Goal: Information Seeking & Learning: Learn about a topic

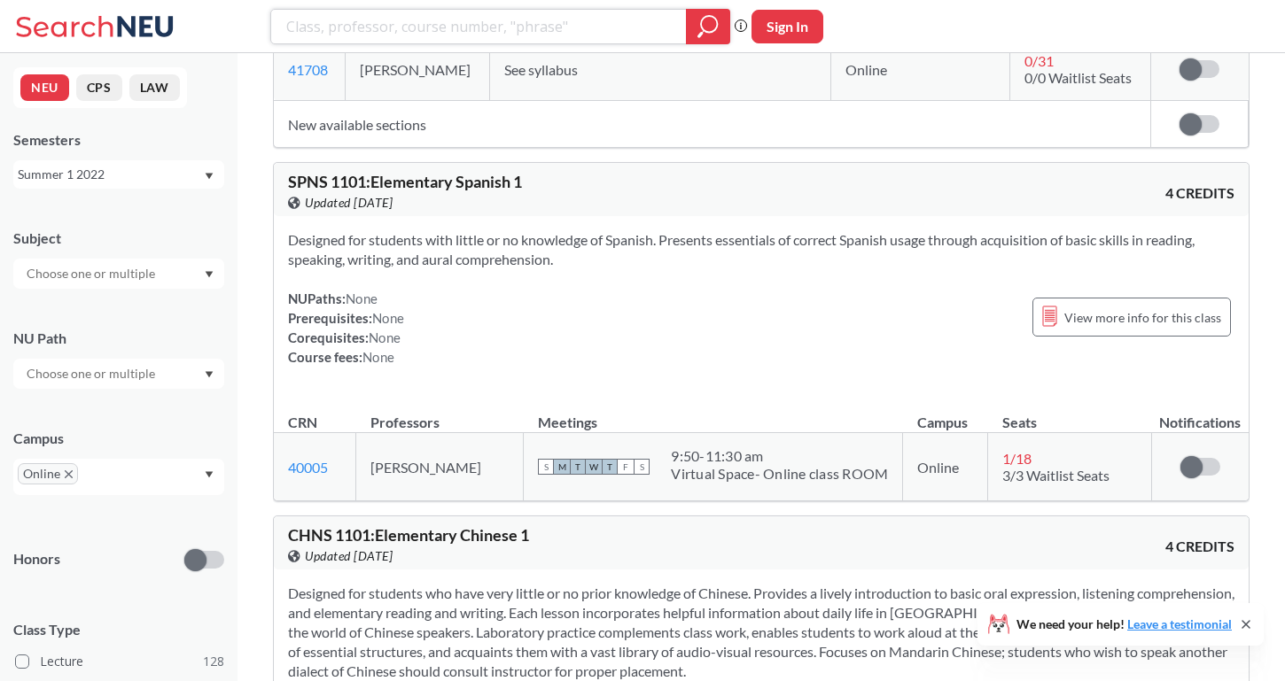
scroll to position [2160, 0]
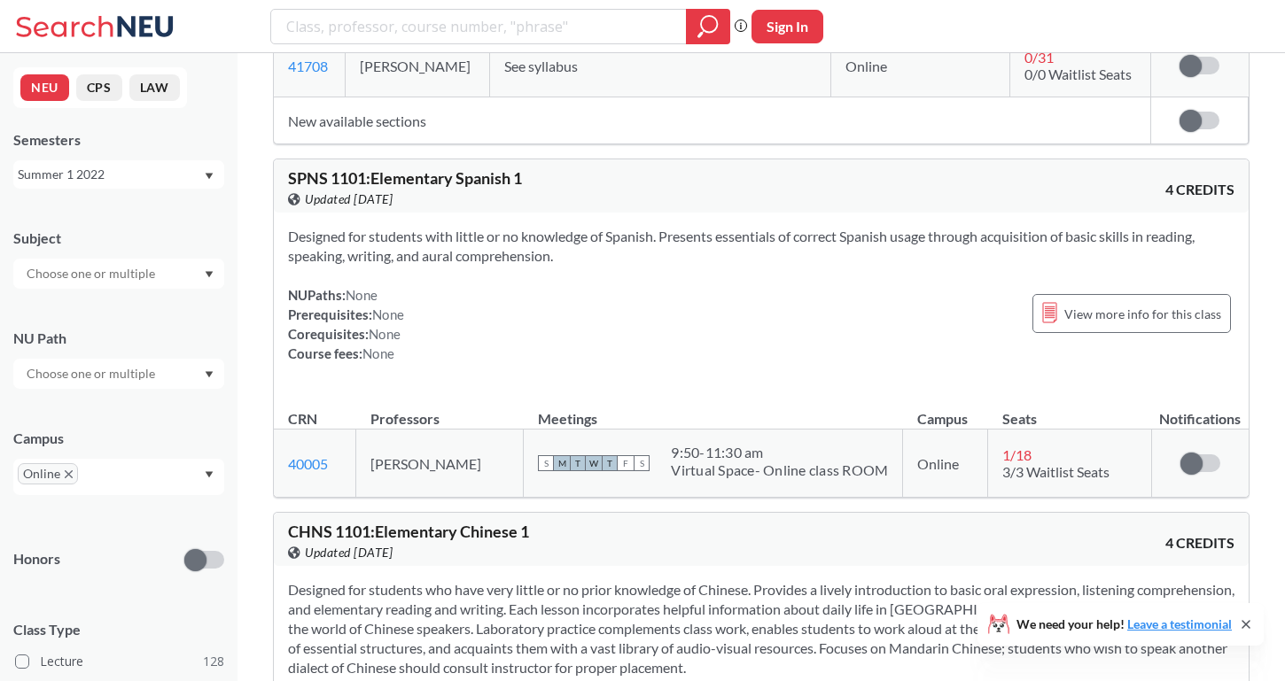
click at [166, 190] on div "NEU CPS LAW Semesters Summer 1 2022 Subject NU Path Campus Online Honors Class …" at bounding box center [118, 367] width 237 height 628
click at [165, 165] on div "Summer 1 2022" at bounding box center [110, 174] width 185 height 19
click at [152, 310] on div "Summer Full 2025" at bounding box center [123, 310] width 200 height 19
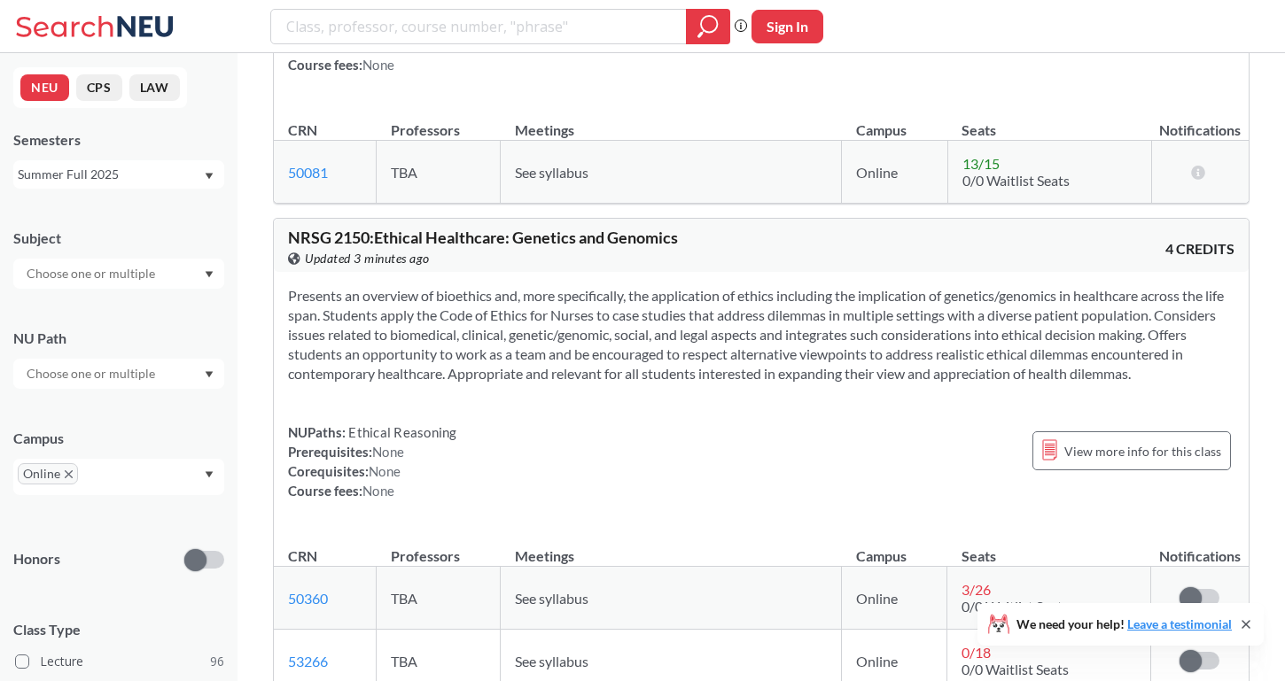
scroll to position [2859, 0]
click at [150, 176] on div "Summer Full 2025" at bounding box center [110, 174] width 185 height 19
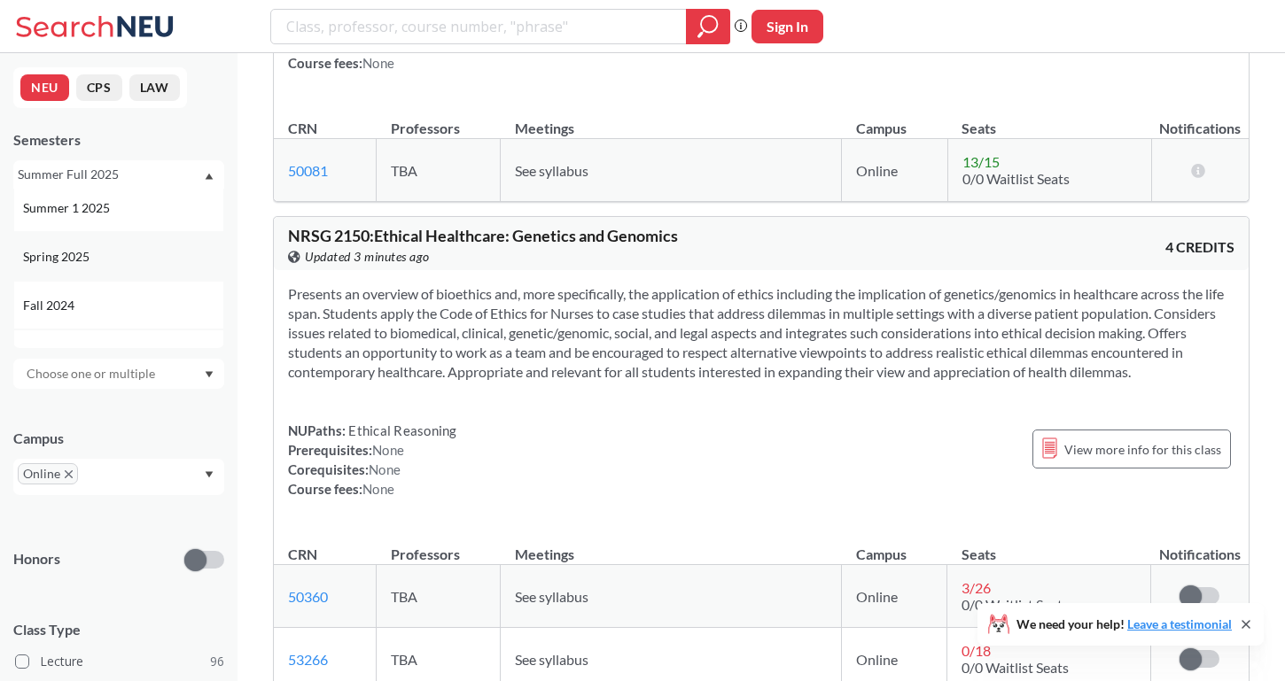
scroll to position [149, 0]
click at [134, 245] on div "Spring 2025" at bounding box center [118, 259] width 211 height 49
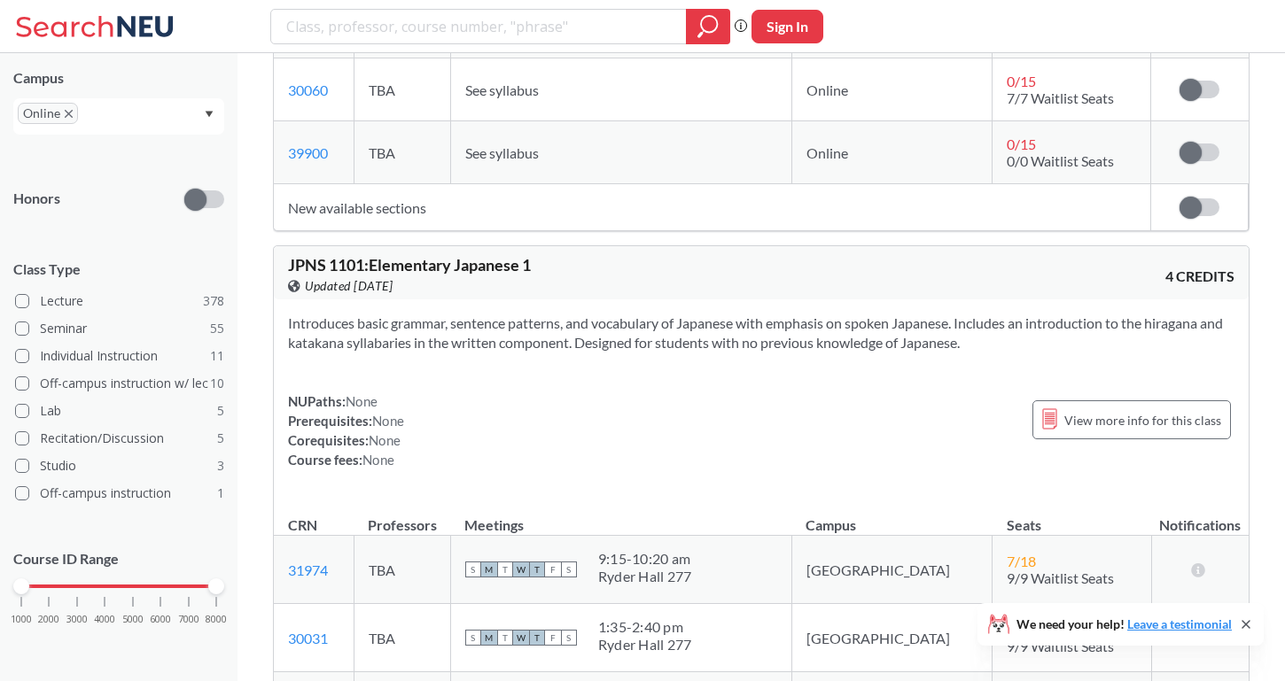
scroll to position [4085, 0]
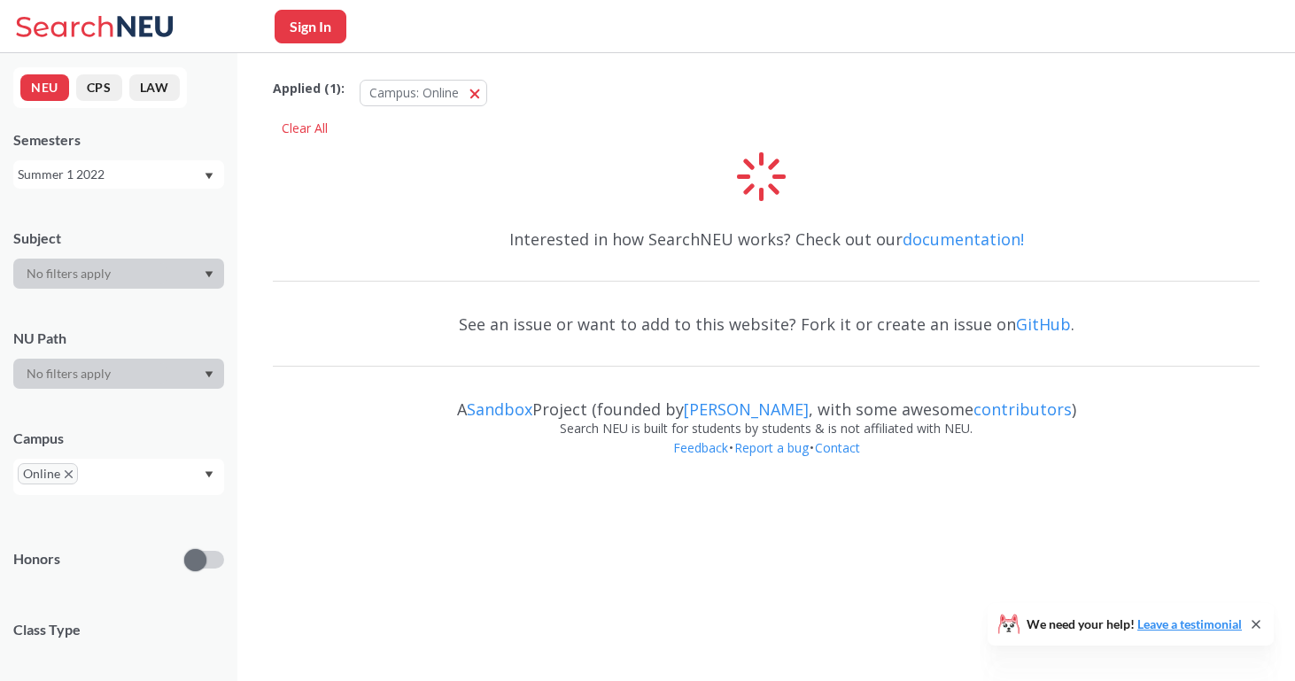
click at [147, 171] on div "Summer 1 2022" at bounding box center [110, 174] width 185 height 19
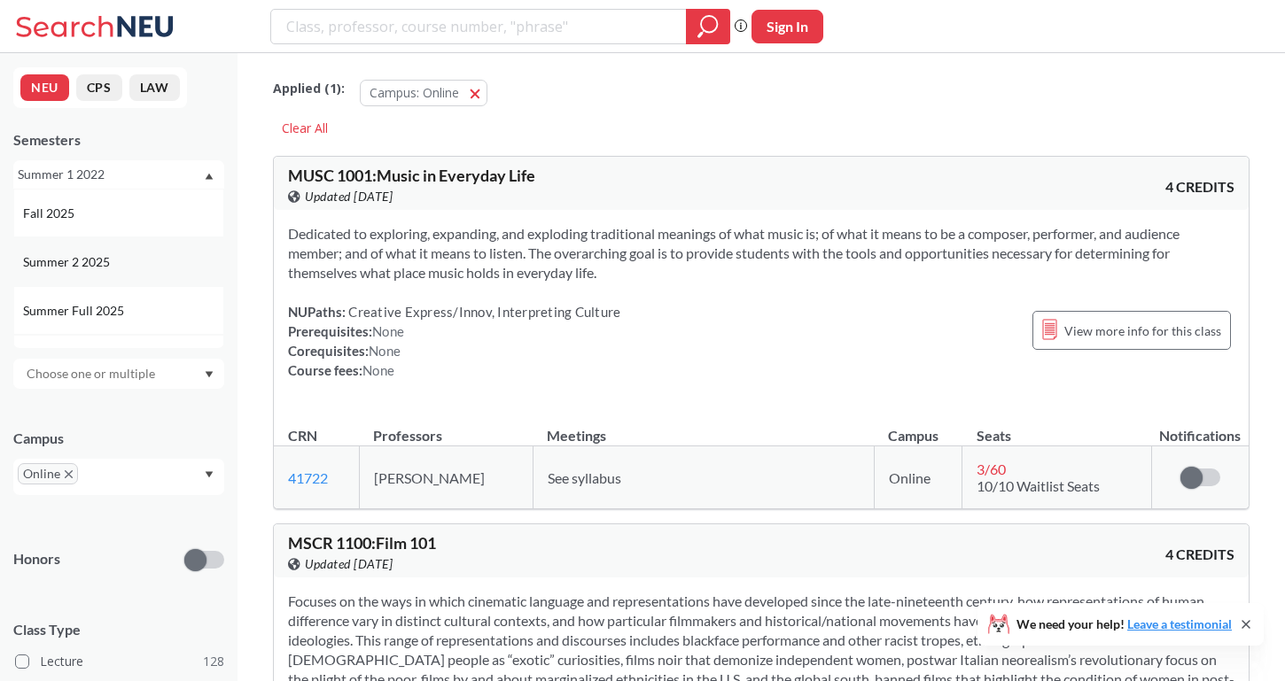
click at [110, 260] on span "Summer 2 2025" at bounding box center [68, 262] width 90 height 19
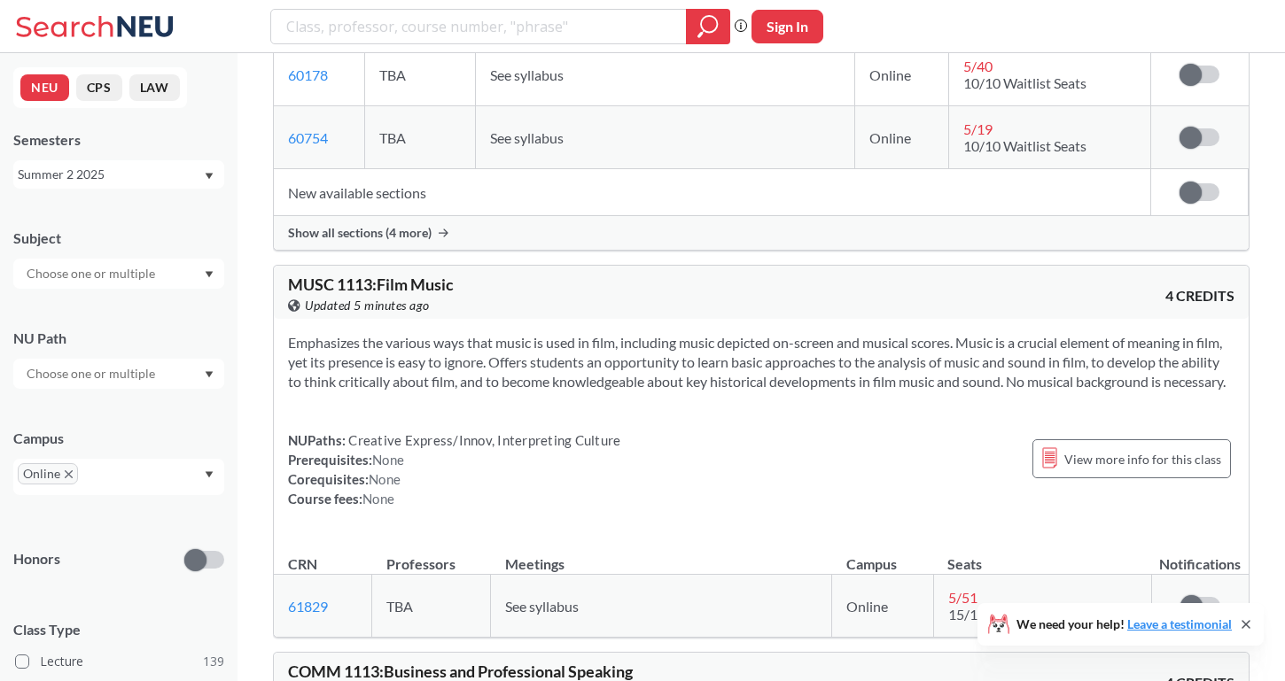
scroll to position [4119, 0]
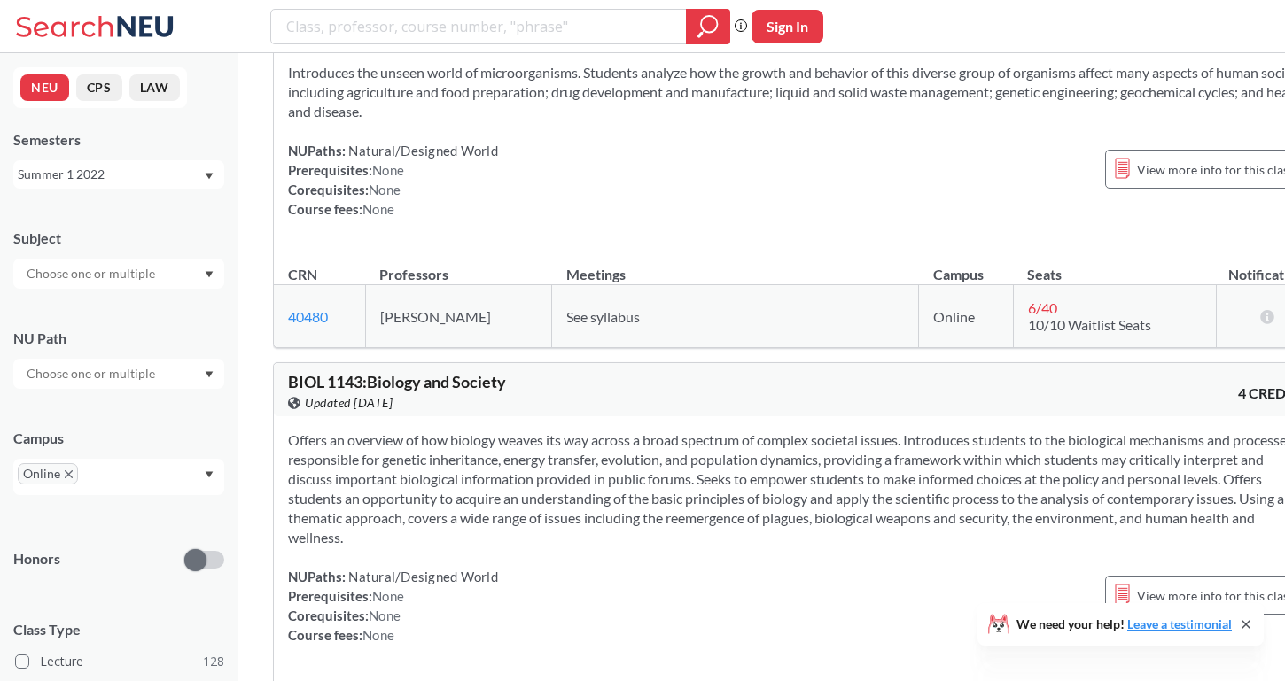
scroll to position [10225, 0]
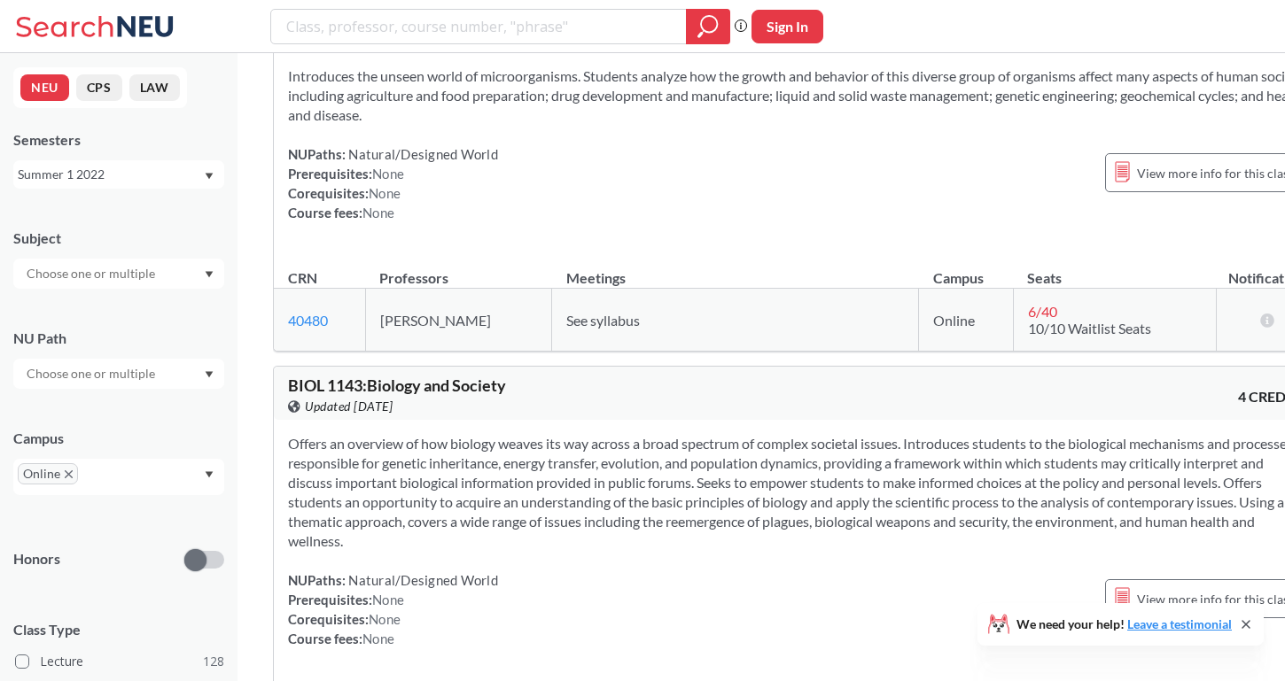
click at [111, 175] on div "Summer 1 2022" at bounding box center [110, 174] width 185 height 19
click at [108, 304] on span "Summer Full 2025" at bounding box center [75, 310] width 105 height 19
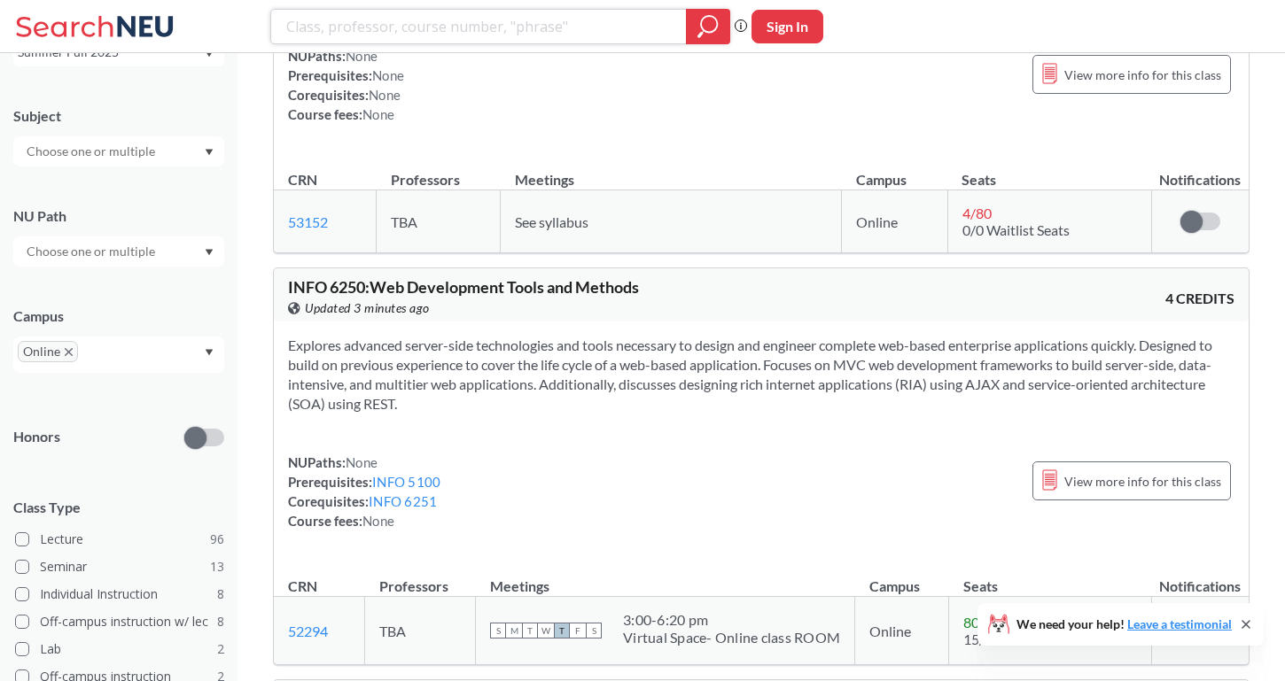
scroll to position [124, 0]
click at [22, 533] on span at bounding box center [22, 538] width 14 height 14
click at [40, 533] on input "Lecture 96" at bounding box center [47, 535] width 14 height 14
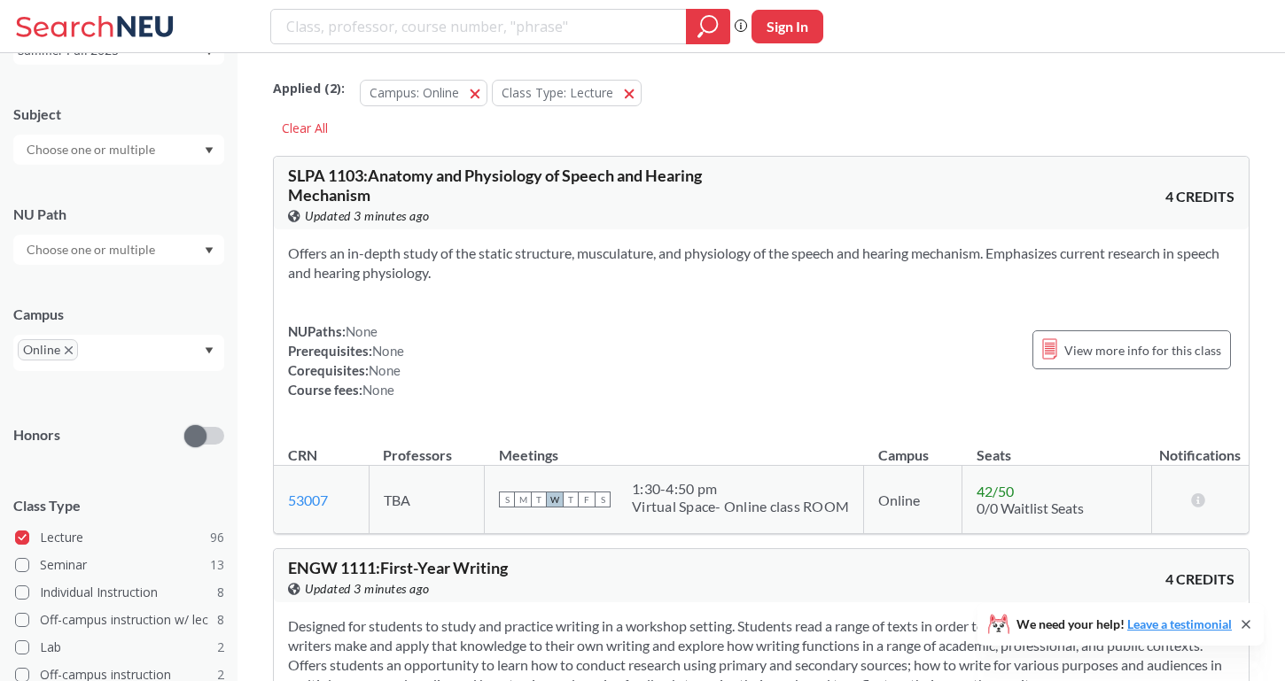
click at [125, 255] on input "text" at bounding box center [92, 249] width 149 height 21
click at [114, 176] on div "Subject NU Path Writing Intensive ( 6 ) Capstone Experience ( 4 ) Formal/Quant …" at bounding box center [118, 478] width 211 height 782
click at [114, 156] on input "text" at bounding box center [92, 149] width 149 height 21
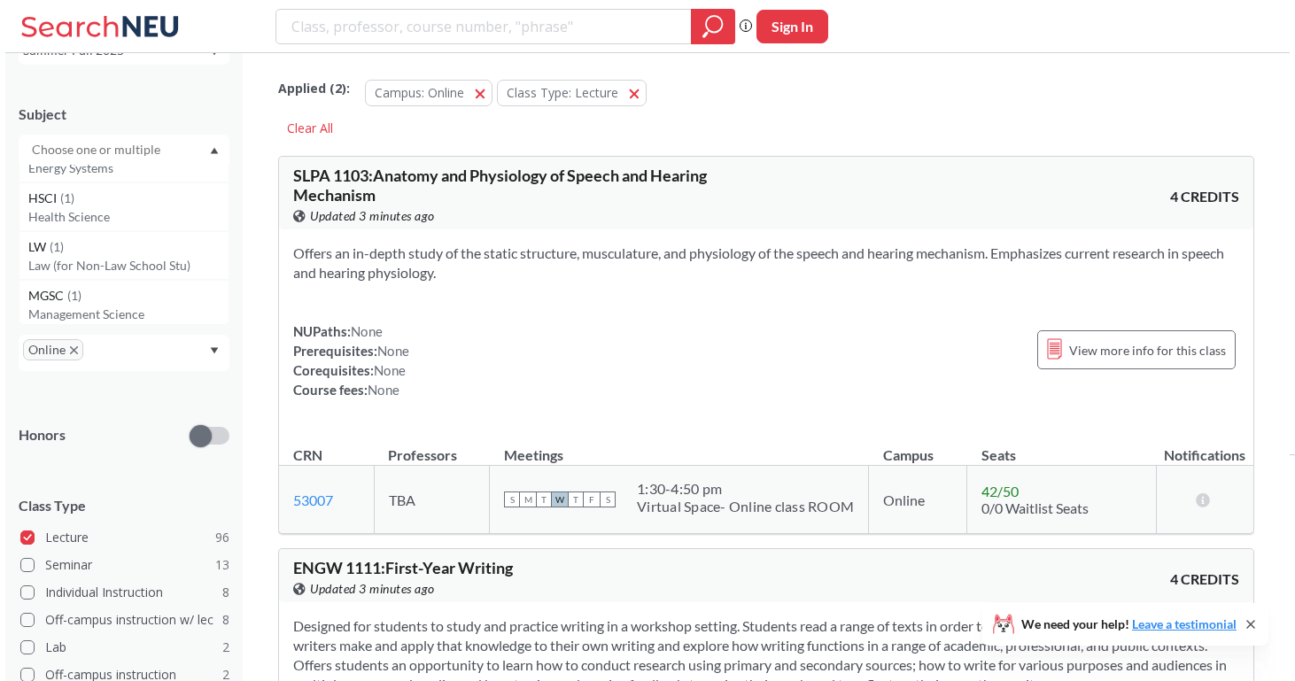
scroll to position [765, 0]
click at [102, 206] on p "Health Science" at bounding box center [123, 215] width 200 height 18
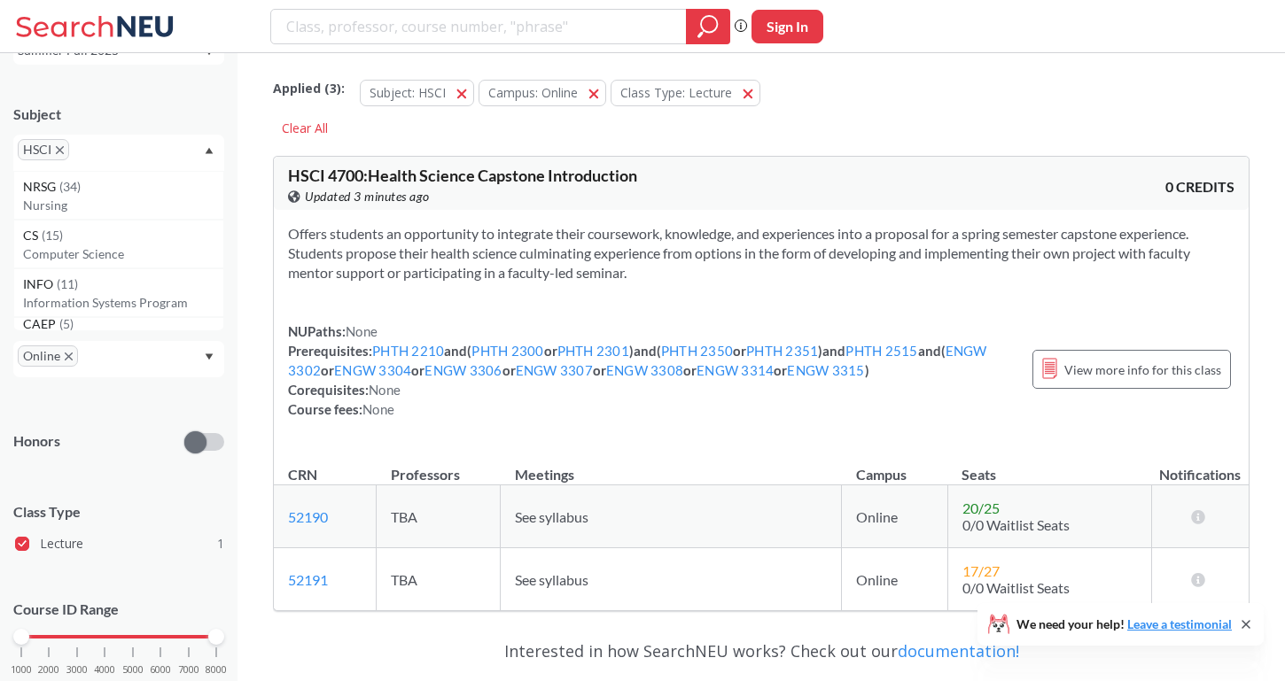
click at [59, 146] on icon "X to remove pill" at bounding box center [60, 150] width 8 height 8
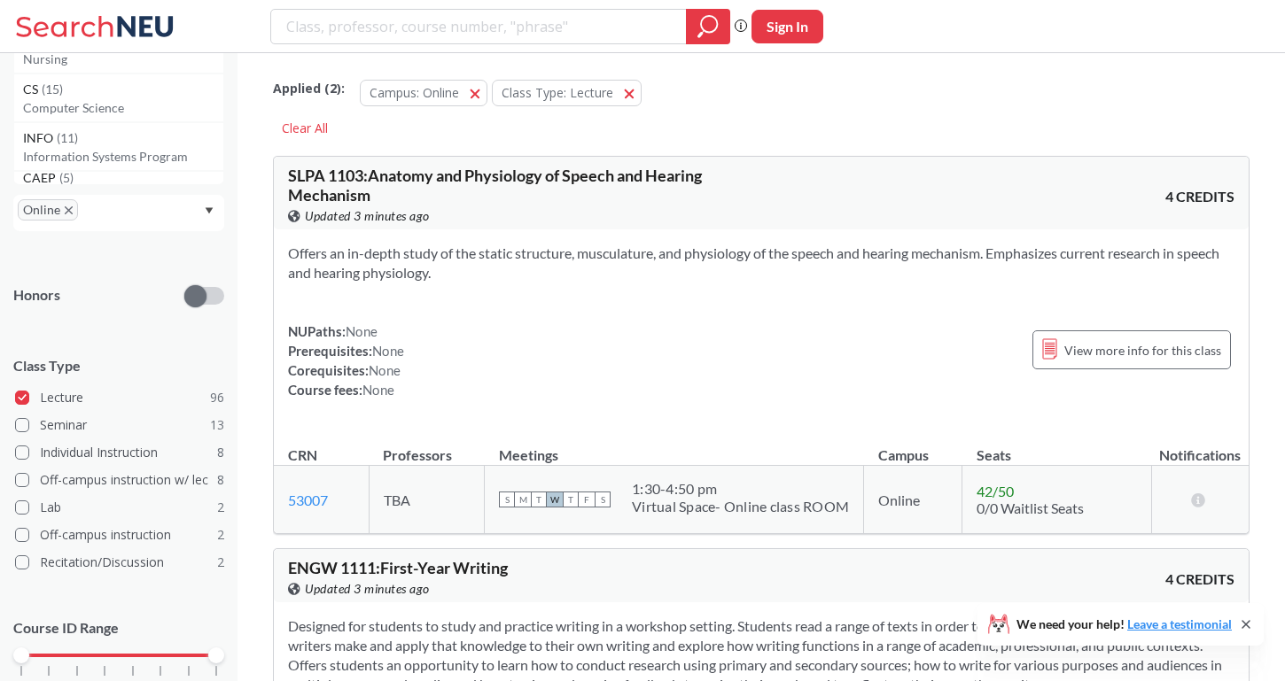
scroll to position [276, 0]
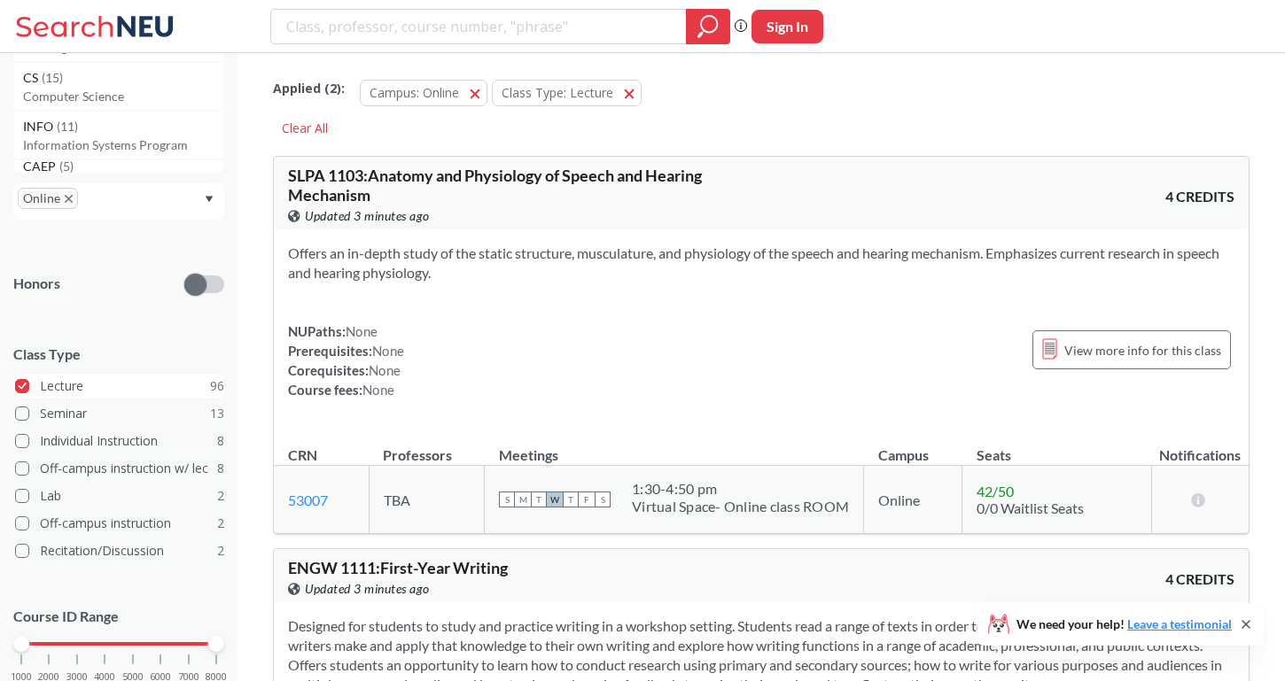
click at [26, 385] on span at bounding box center [22, 386] width 14 height 14
click at [40, 385] on input "Lecture 96" at bounding box center [47, 384] width 14 height 14
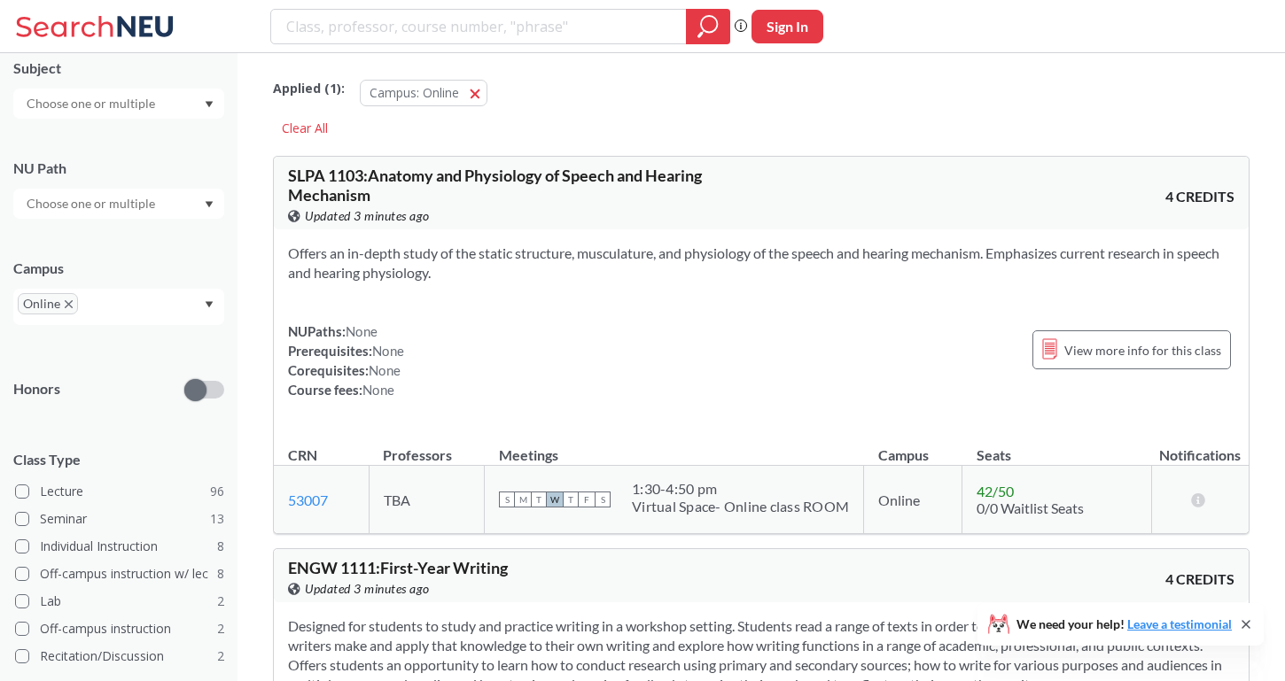
scroll to position [136, 0]
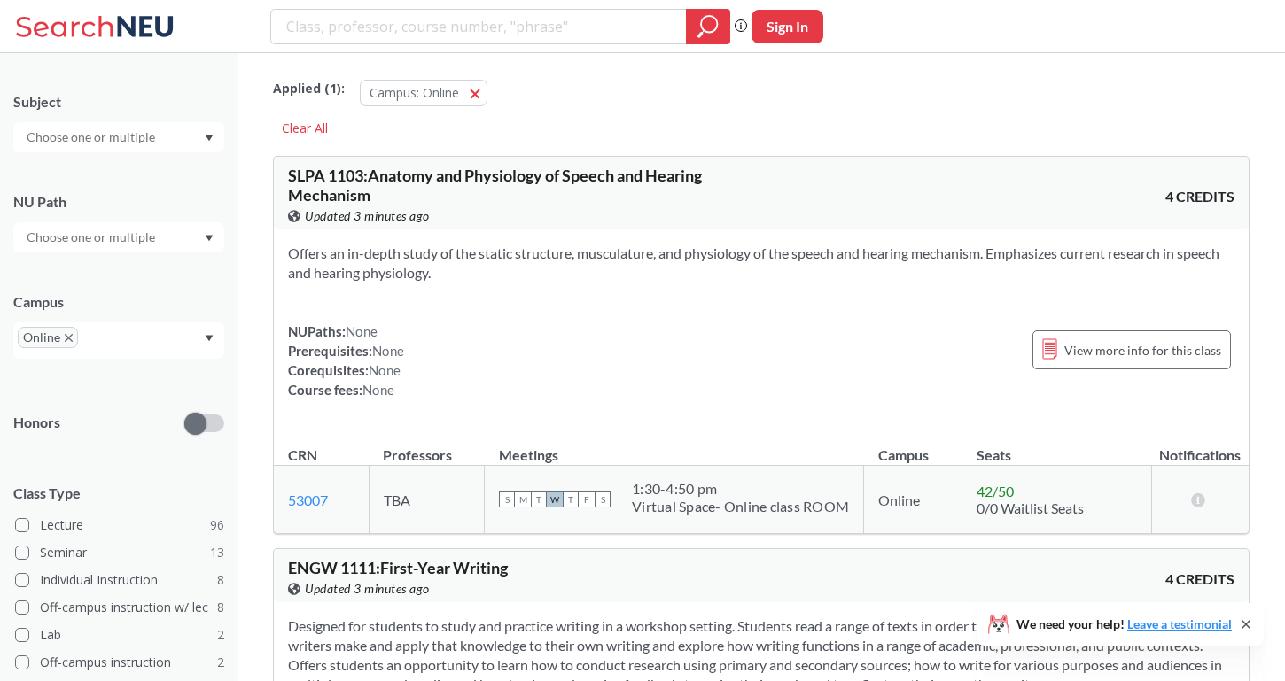
click at [136, 136] on input "text" at bounding box center [92, 137] width 149 height 21
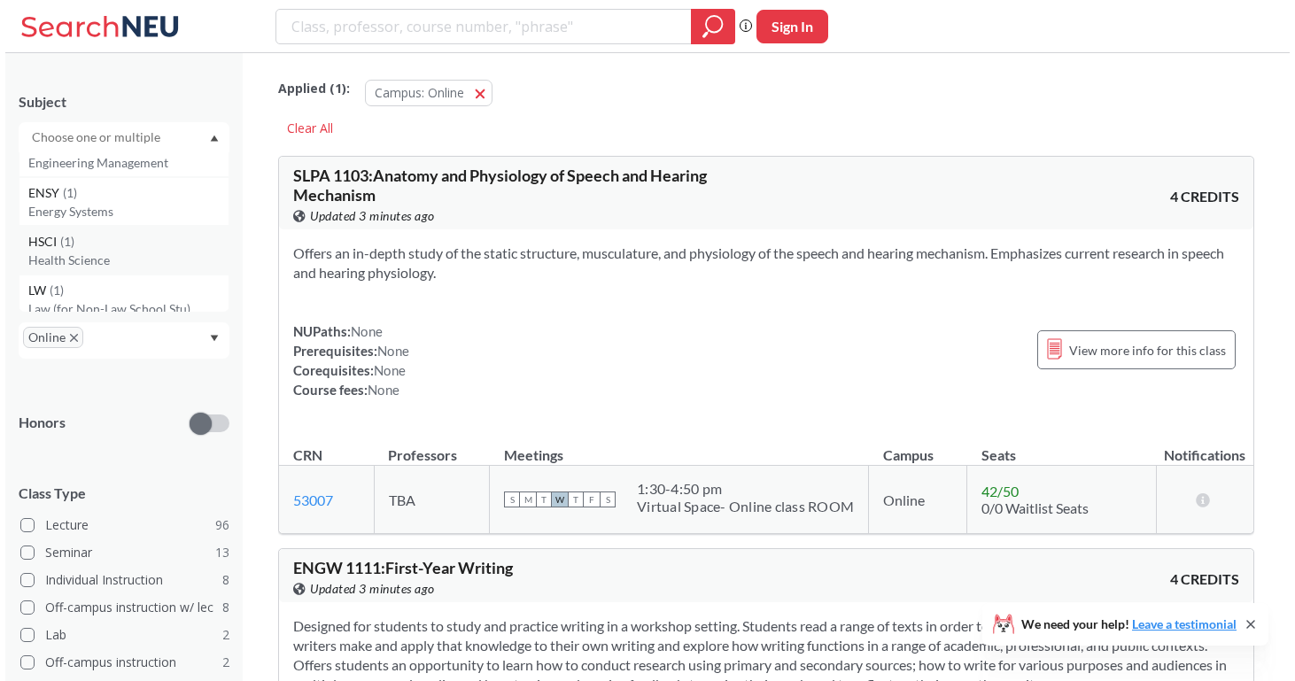
scroll to position [1056, 0]
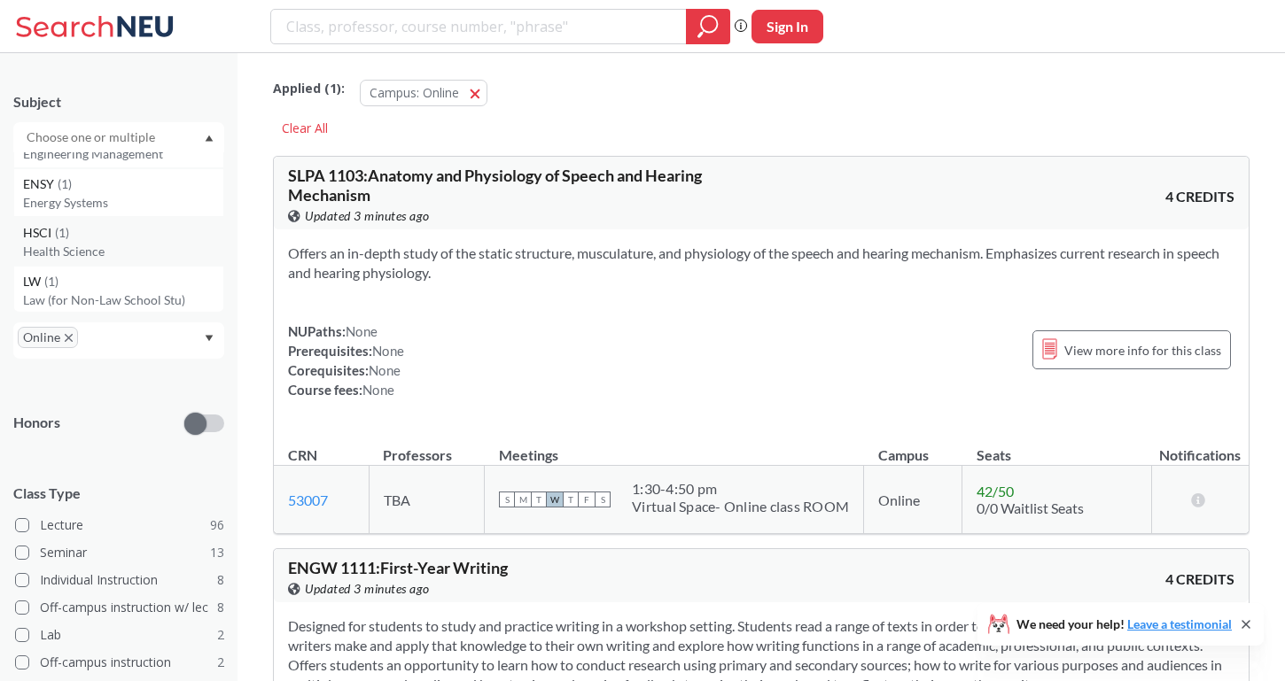
click at [59, 243] on p "Health Science" at bounding box center [123, 252] width 200 height 18
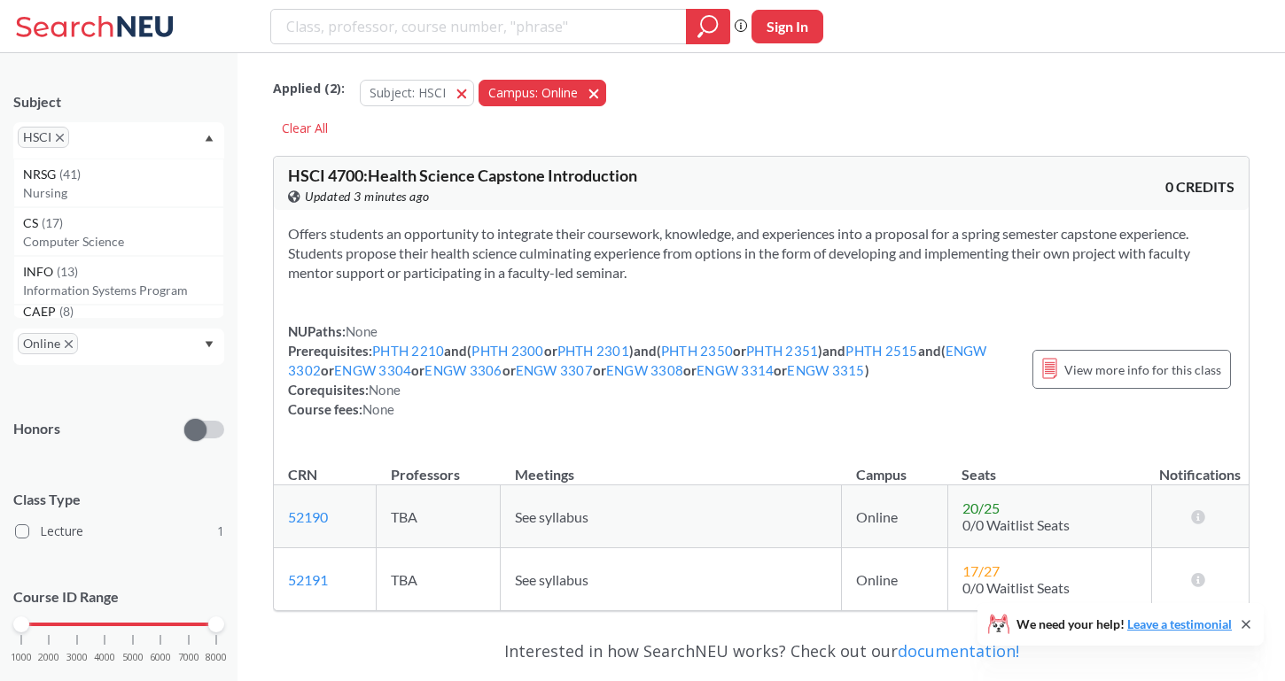
click at [468, 90] on span "button" at bounding box center [468, 92] width 0 height 17
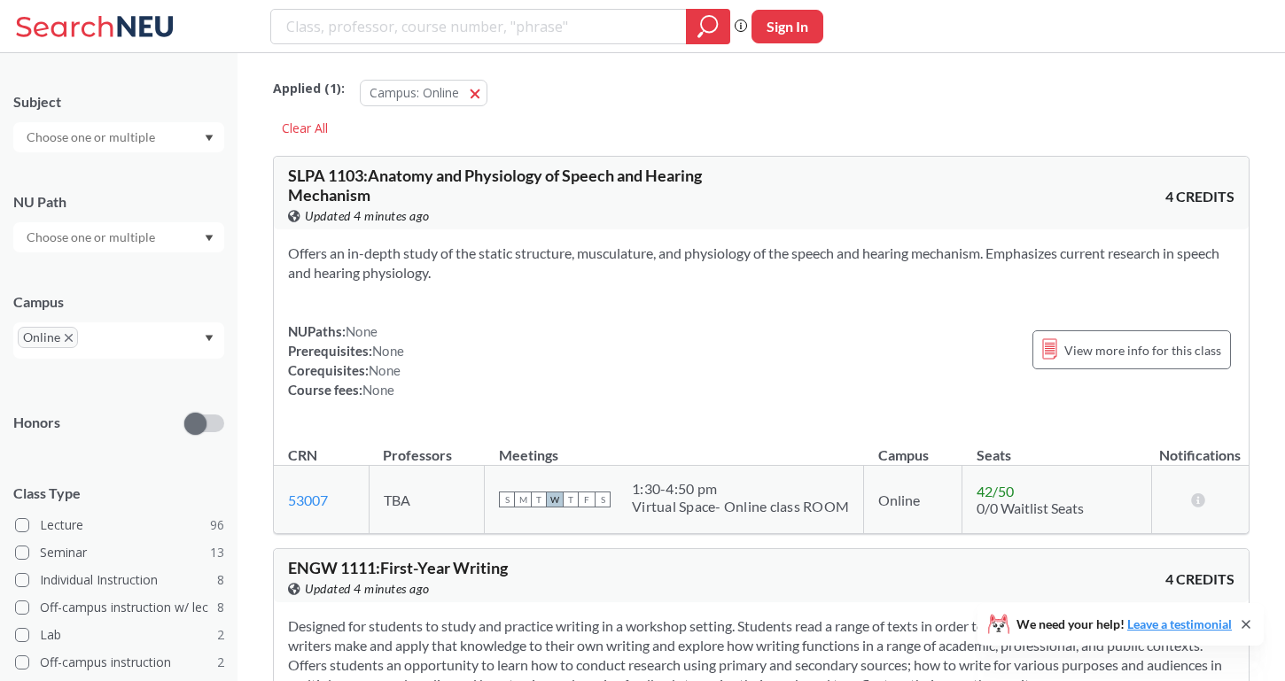
click at [152, 136] on input "text" at bounding box center [92, 137] width 149 height 21
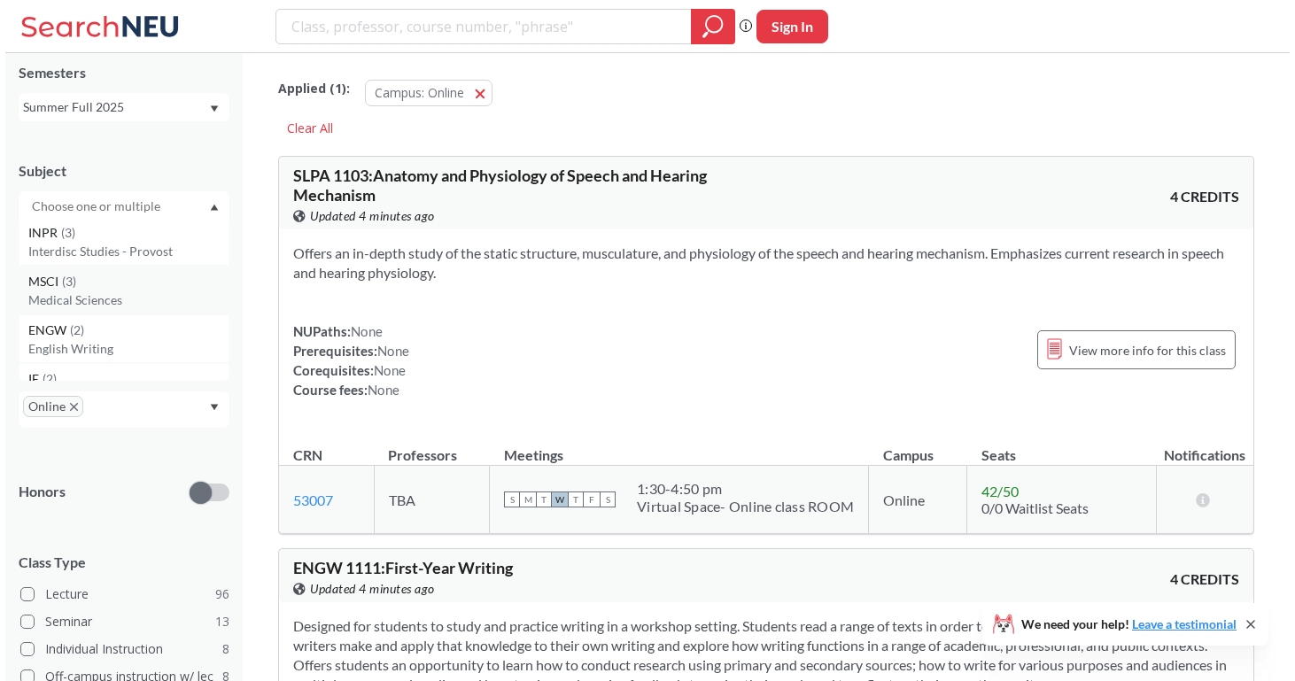
scroll to position [465, 0]
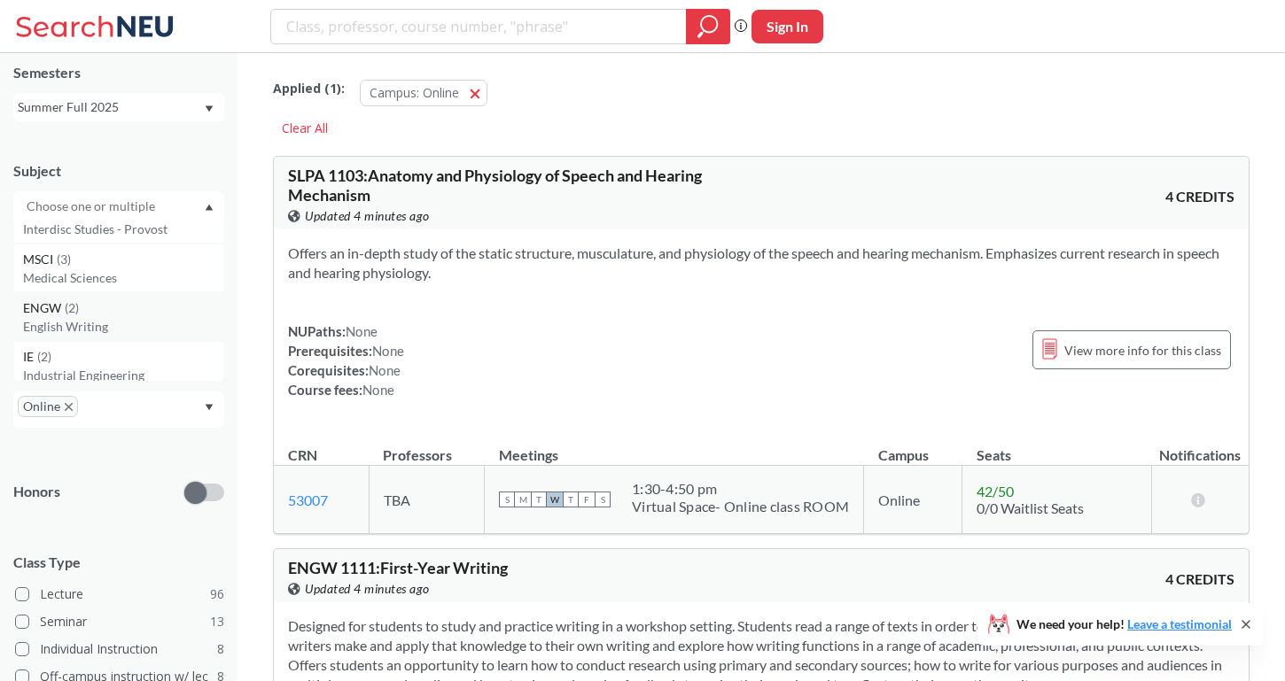
click at [103, 314] on div "ENGW ( 2 )" at bounding box center [123, 308] width 200 height 19
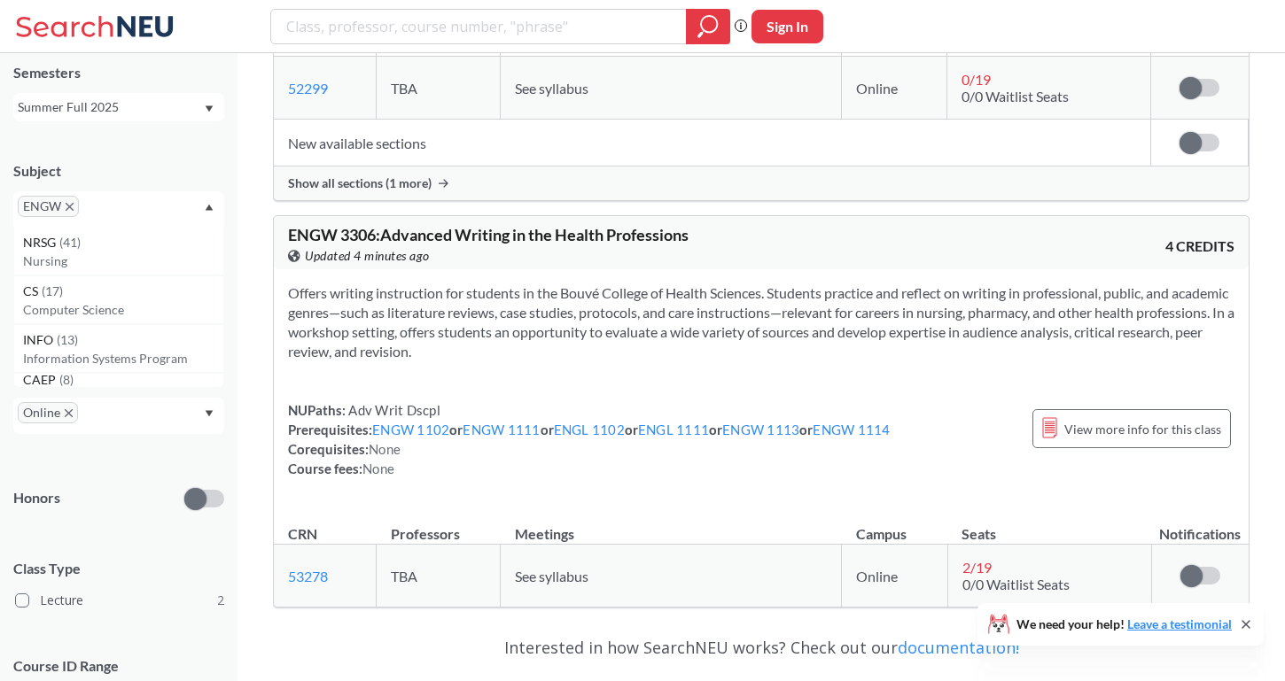
scroll to position [563, 0]
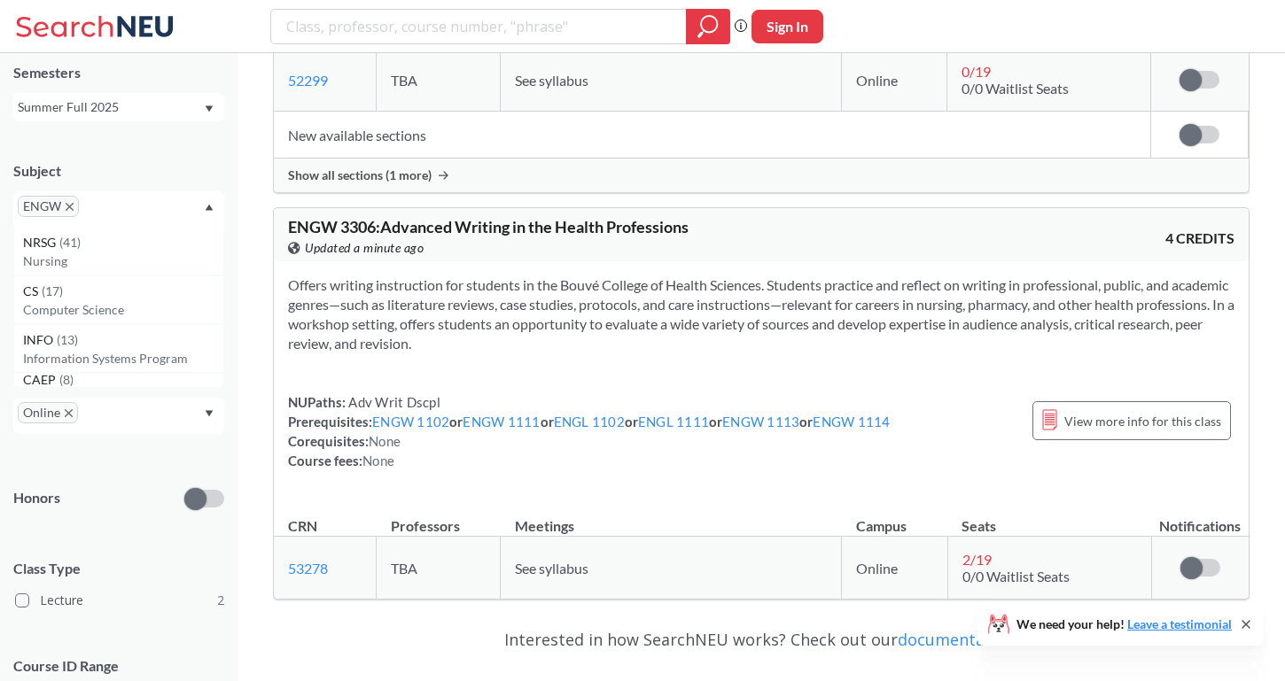
click at [67, 202] on span "ENGW" at bounding box center [48, 206] width 61 height 21
click at [66, 208] on icon "X to remove pill" at bounding box center [70, 207] width 8 height 8
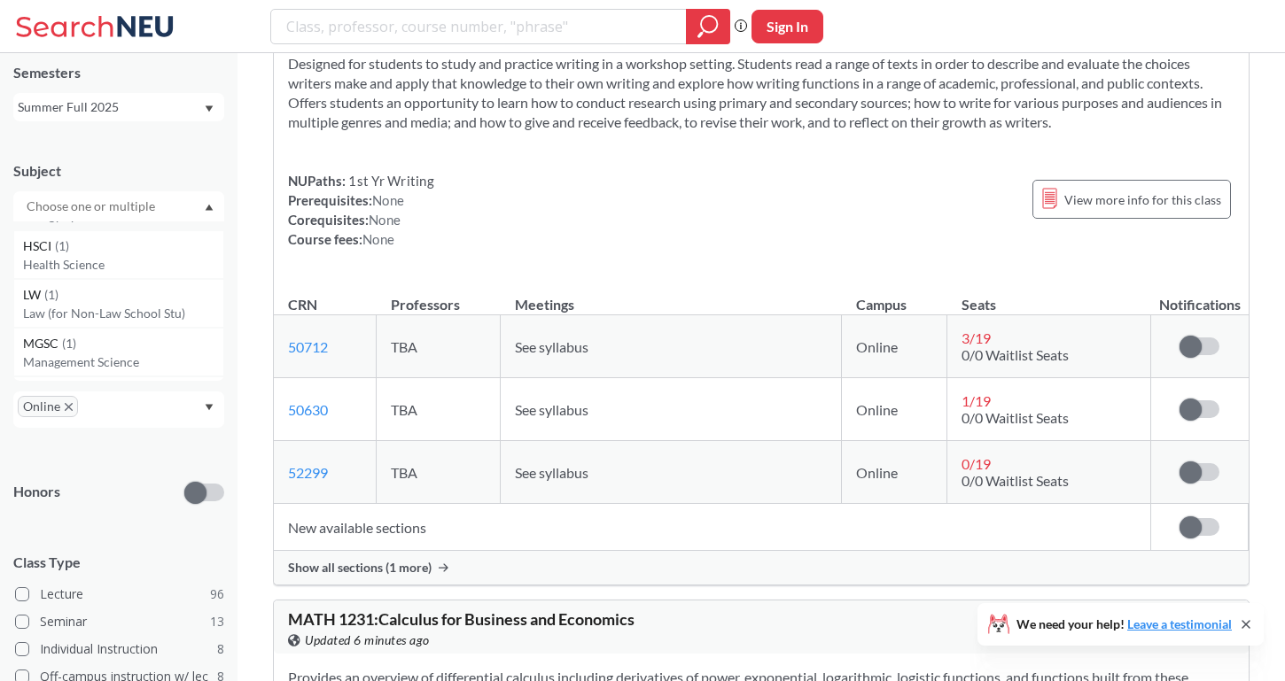
scroll to position [1110, 0]
click at [82, 297] on div "LW ( 1 )" at bounding box center [123, 296] width 200 height 19
